Goal: Check status

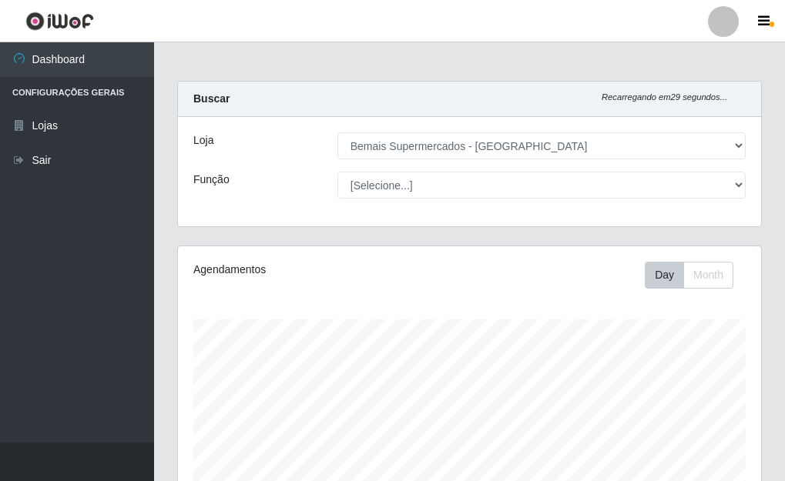
select select "249"
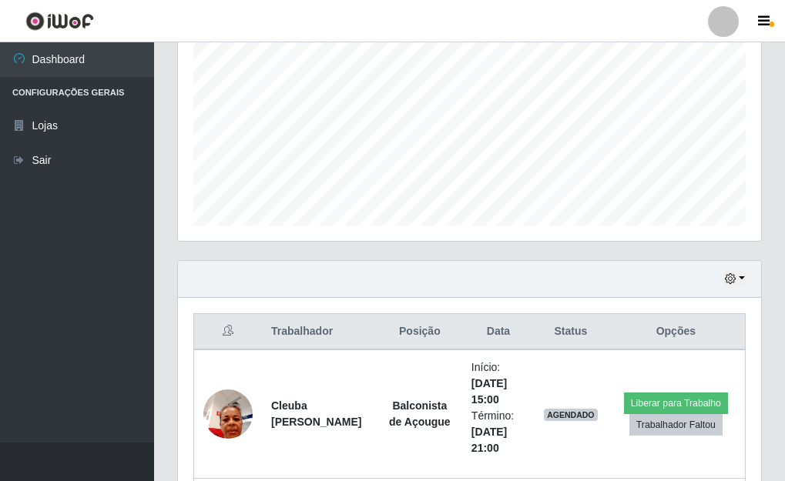
scroll to position [320, 0]
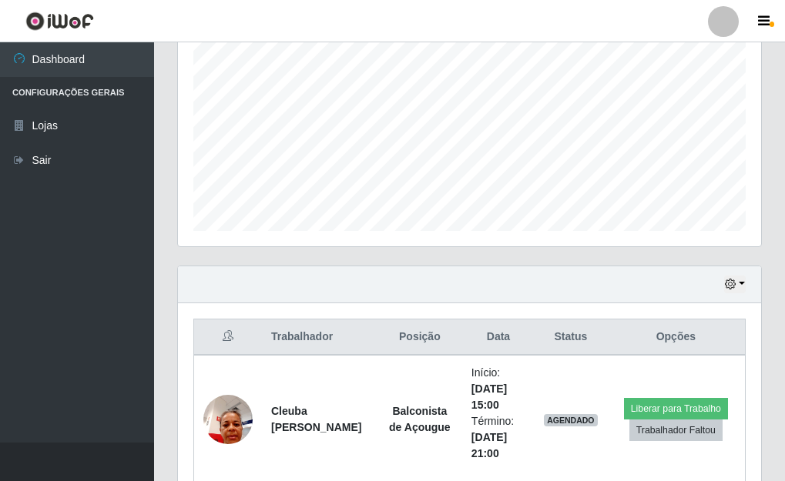
click at [745, 287] on div "Hoje 1 dia 3 dias 1 Semana Não encerrados" at bounding box center [469, 285] width 583 height 37
click at [733, 290] on icon "button" at bounding box center [730, 284] width 11 height 11
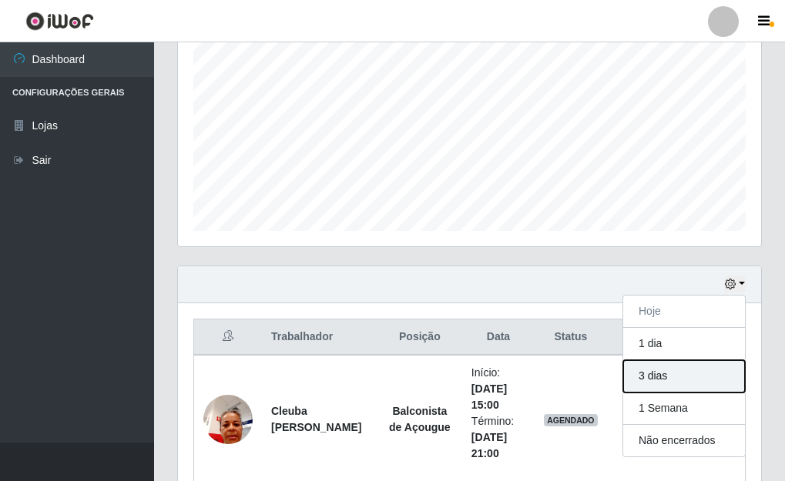
click at [656, 378] on button "3 dias" at bounding box center [684, 377] width 122 height 32
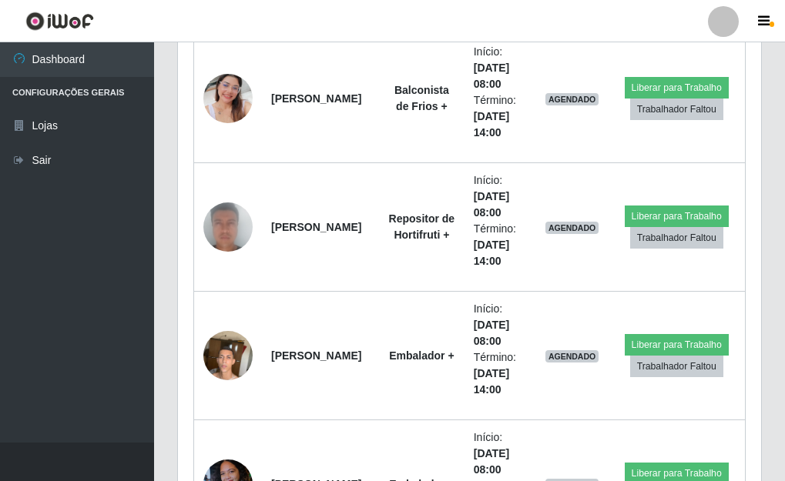
scroll to position [4017, 0]
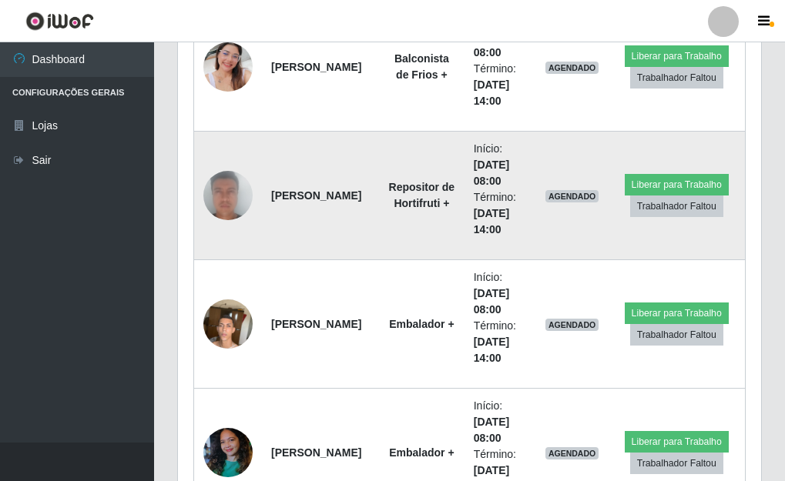
click at [224, 206] on img at bounding box center [227, 196] width 49 height 102
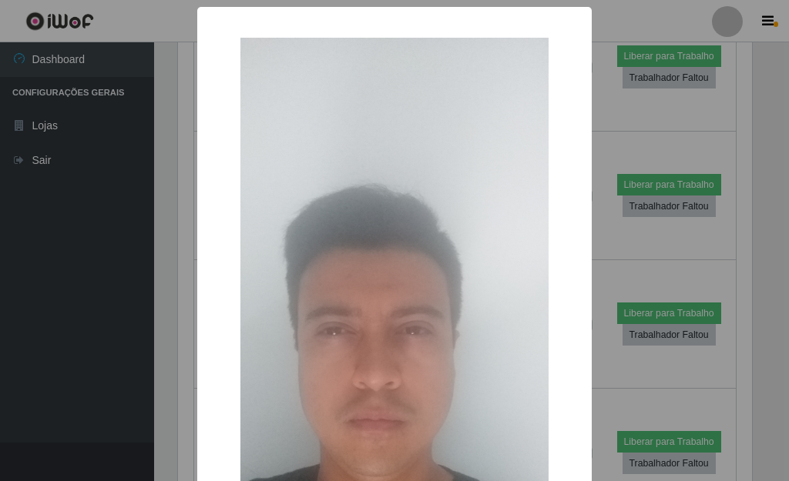
click at [615, 192] on div "× OK Cancel" at bounding box center [394, 240] width 789 height 481
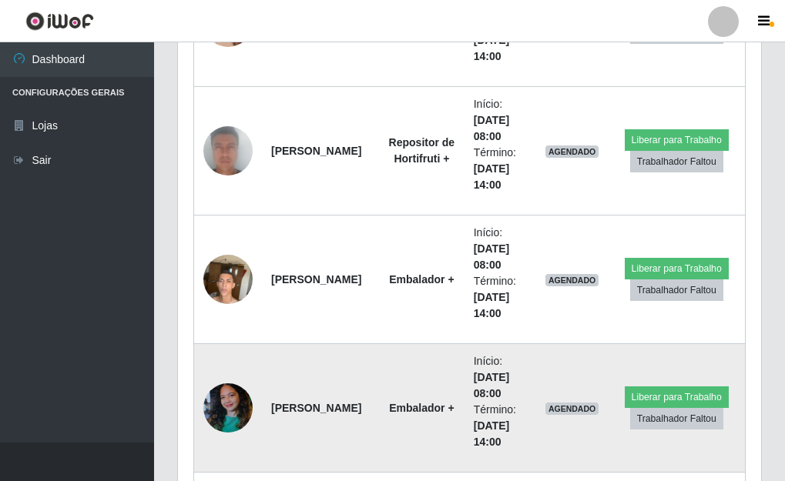
scroll to position [4094, 0]
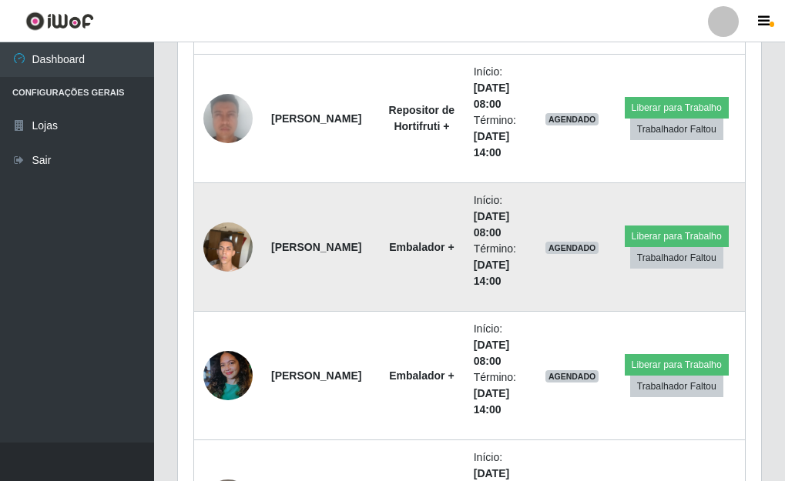
click at [230, 246] on img at bounding box center [227, 246] width 49 height 65
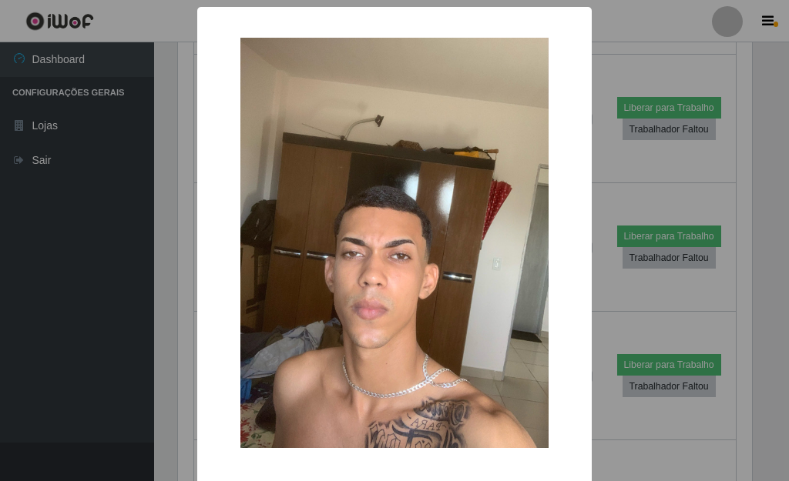
drag, startPoint x: 662, startPoint y: 94, endPoint x: 637, endPoint y: 106, distance: 27.6
click at [638, 106] on div "× OK Cancel" at bounding box center [394, 240] width 789 height 481
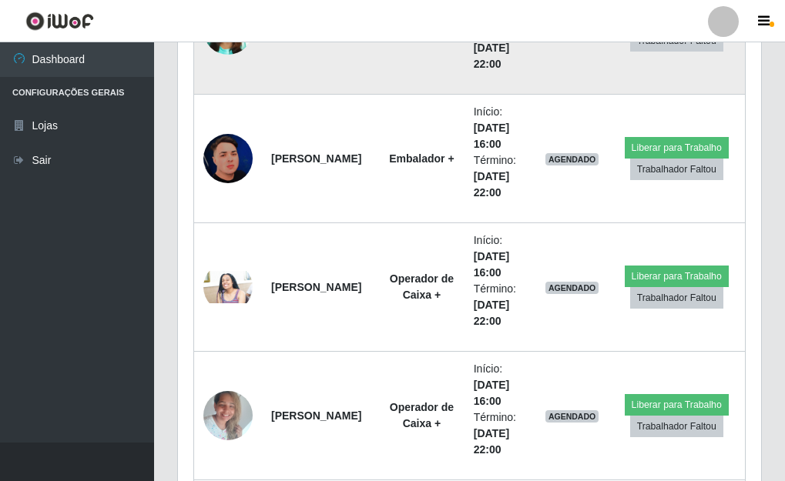
scroll to position [8331, 0]
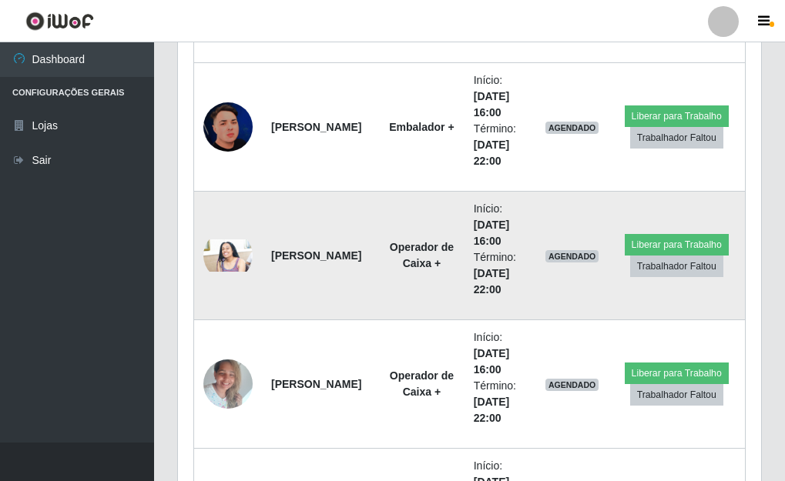
click at [230, 248] on img at bounding box center [227, 256] width 49 height 33
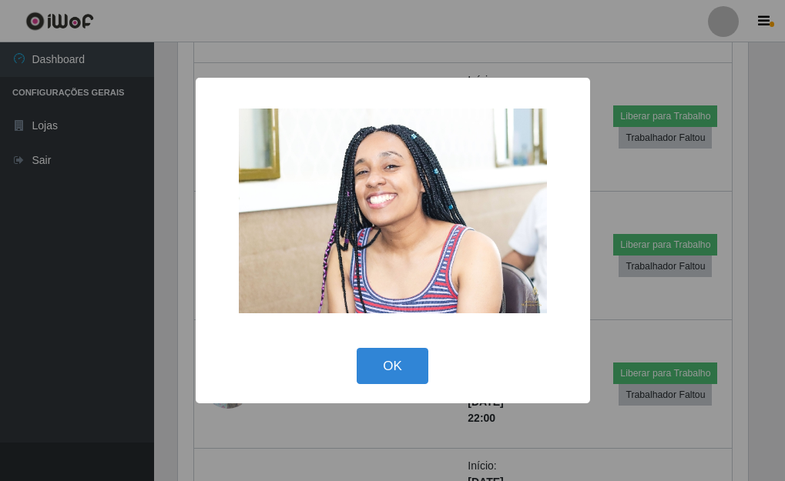
scroll to position [320, 574]
click at [614, 159] on div "× OK Cancel" at bounding box center [394, 240] width 789 height 481
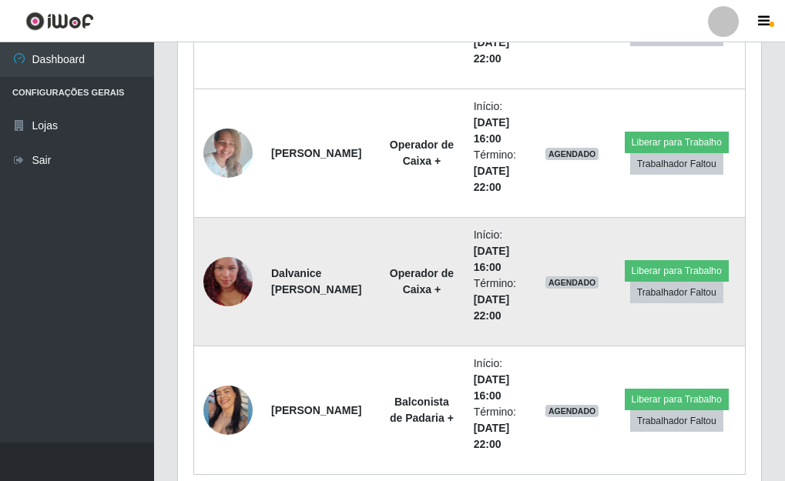
scroll to position [8629, 0]
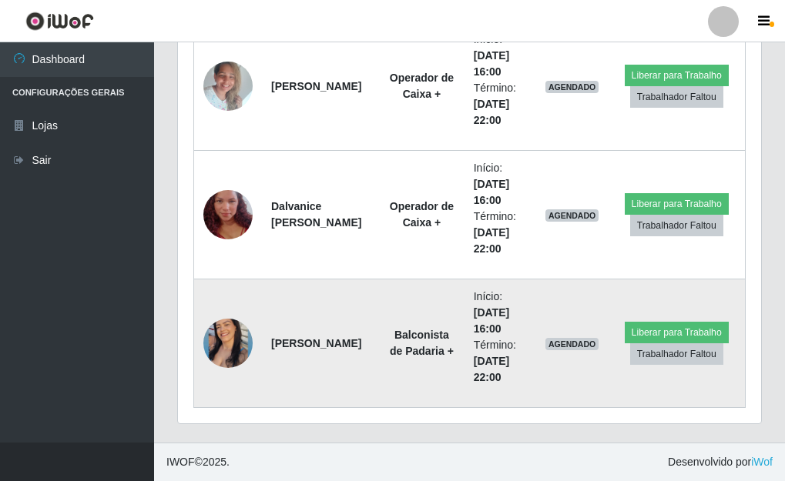
click at [222, 337] on img at bounding box center [227, 344] width 49 height 62
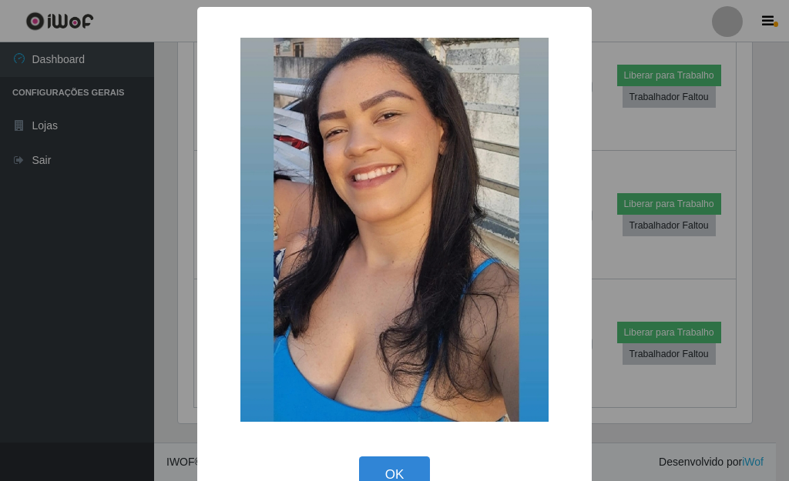
click at [686, 173] on div "× OK Cancel" at bounding box center [394, 240] width 789 height 481
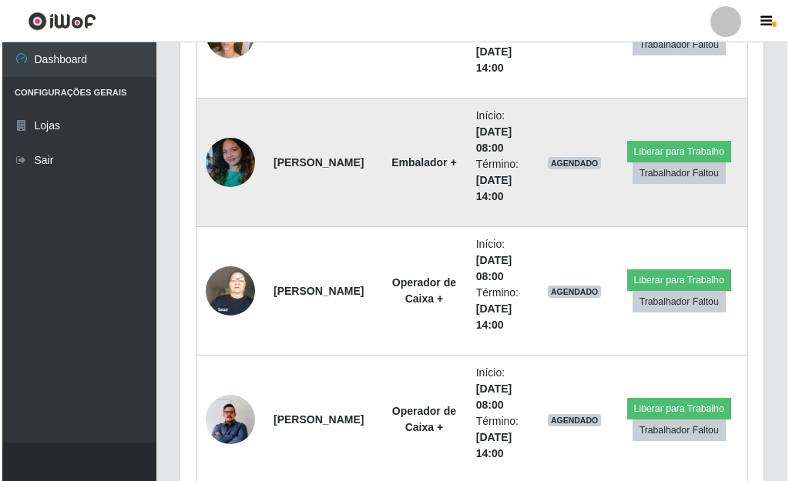
scroll to position [4547, 0]
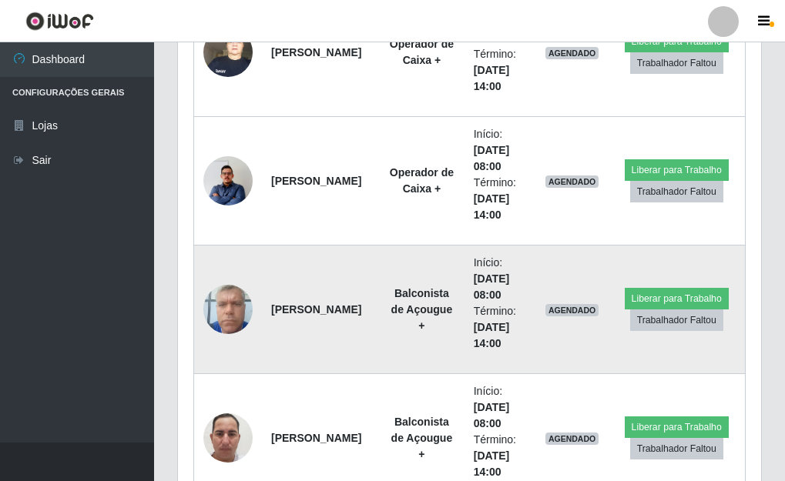
click at [230, 318] on img at bounding box center [227, 309] width 49 height 65
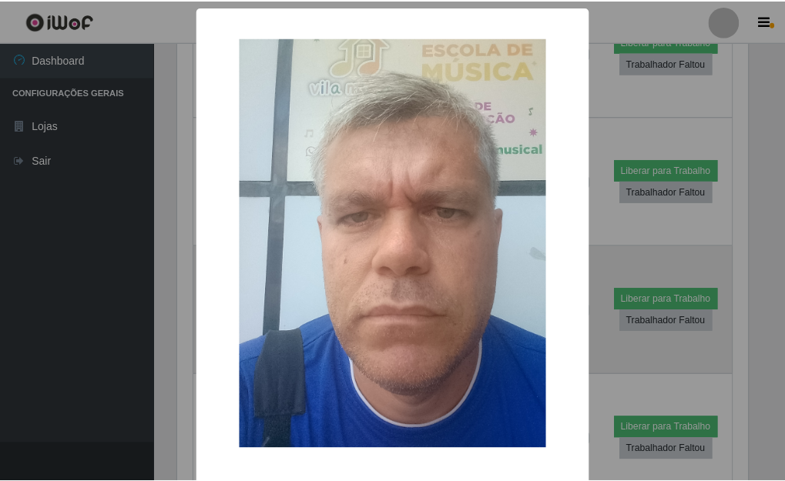
scroll to position [320, 574]
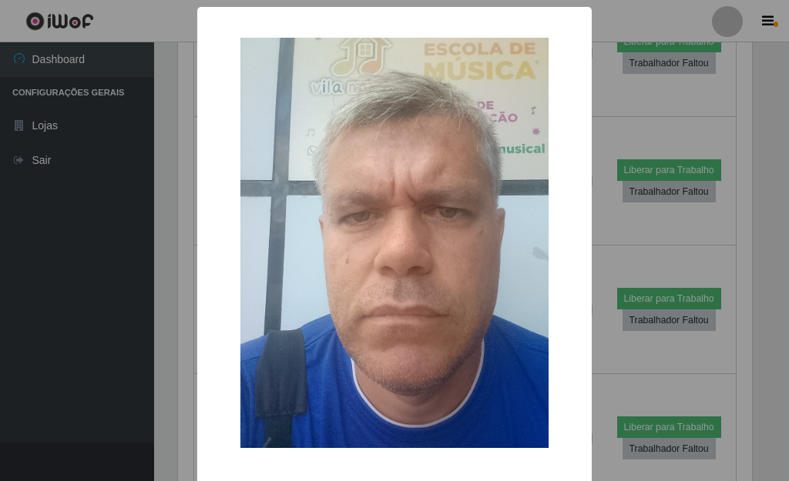
click at [167, 330] on div "× OK Cancel" at bounding box center [394, 240] width 789 height 481
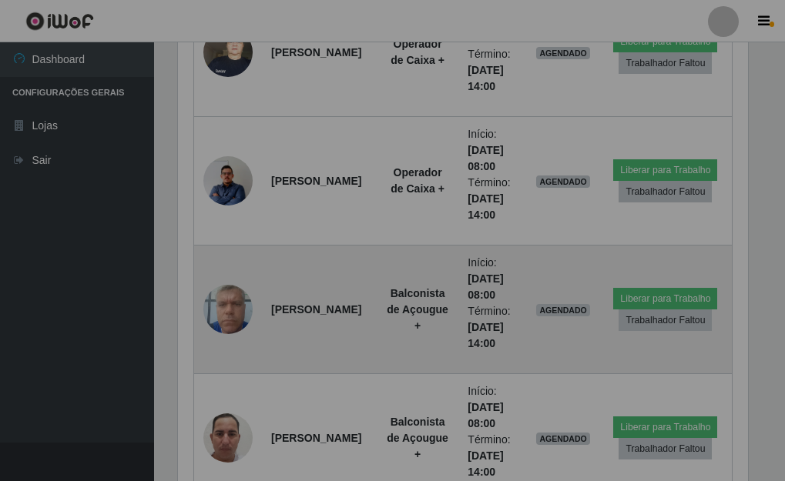
scroll to position [320, 583]
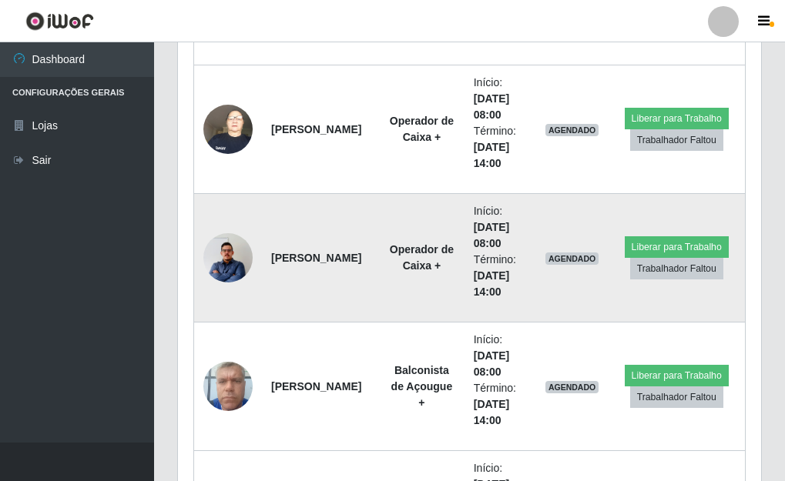
click at [223, 259] on img at bounding box center [227, 257] width 49 height 63
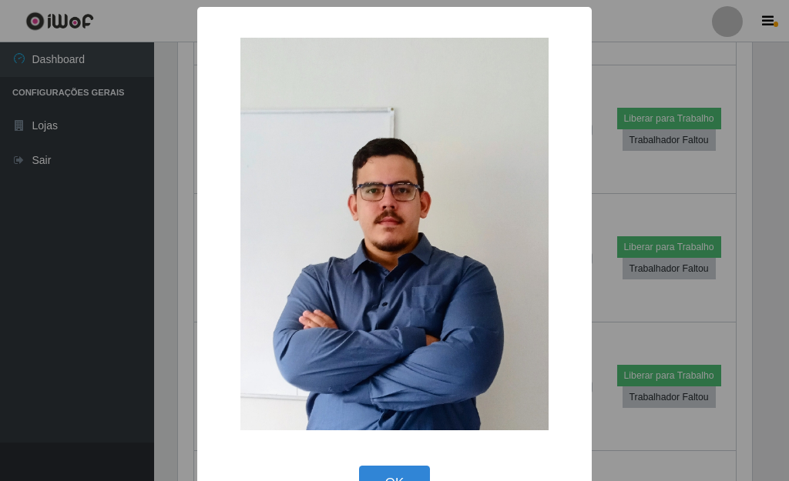
click at [156, 302] on div "× OK Cancel" at bounding box center [394, 240] width 789 height 481
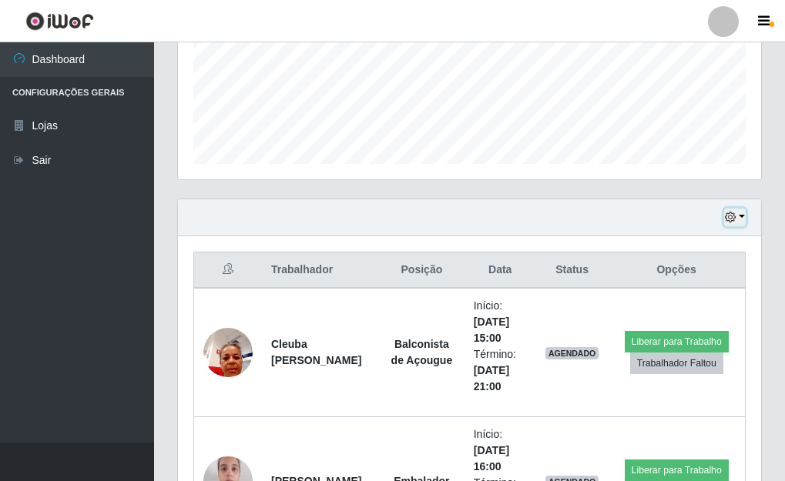
click at [739, 215] on button "button" at bounding box center [735, 218] width 22 height 18
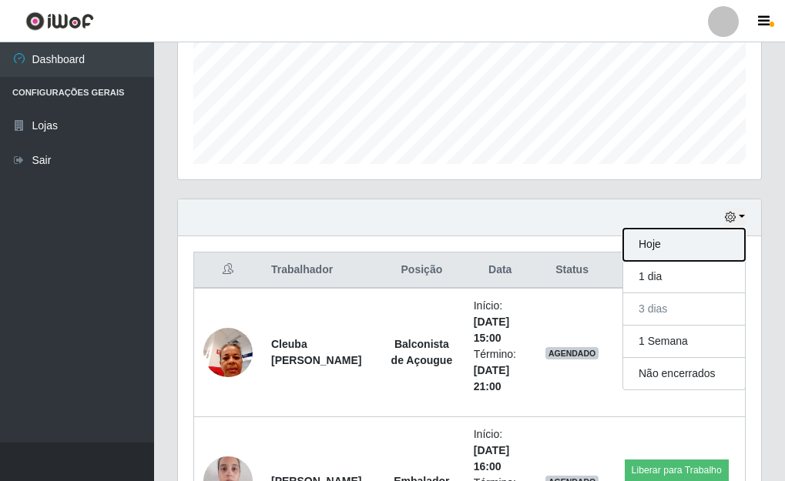
click at [696, 243] on button "Hoje" at bounding box center [684, 245] width 122 height 32
